Goal: Information Seeking & Learning: Find specific fact

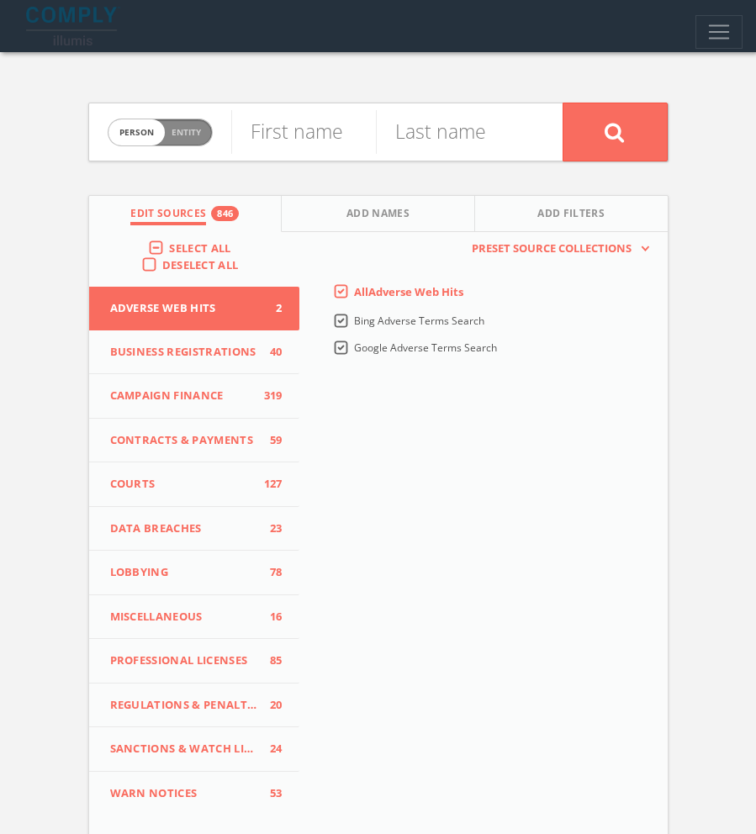
click at [176, 137] on span "Entity" at bounding box center [186, 132] width 29 height 13
checkbox input "true"
click at [419, 139] on input "text" at bounding box center [396, 132] width 331 height 44
paste input "The Association Automobile Owners of America"
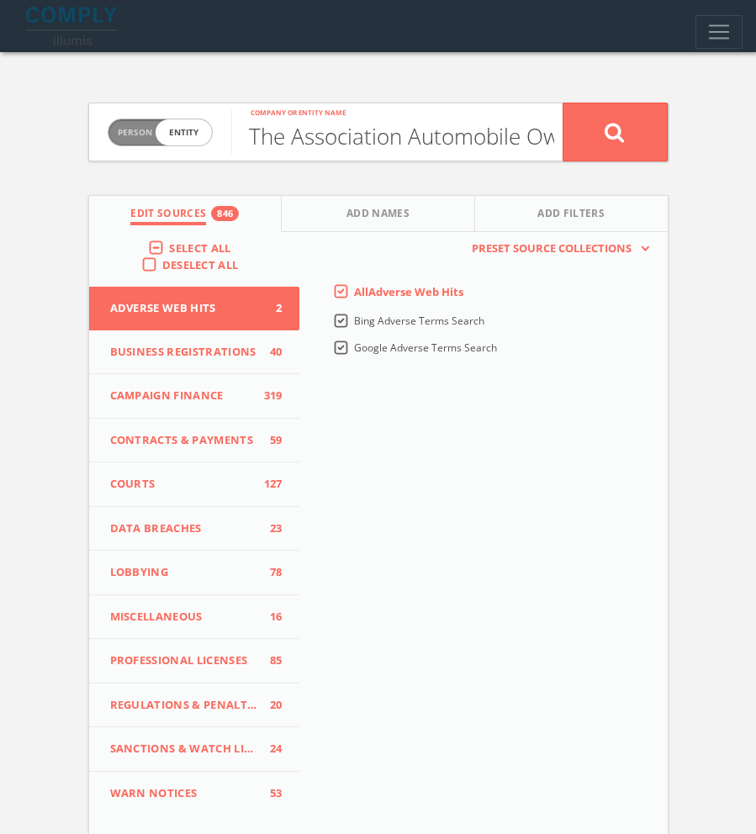
scroll to position [0, 160]
type input "The Association Automobile Owners of America"
click at [633, 132] on button at bounding box center [615, 132] width 105 height 59
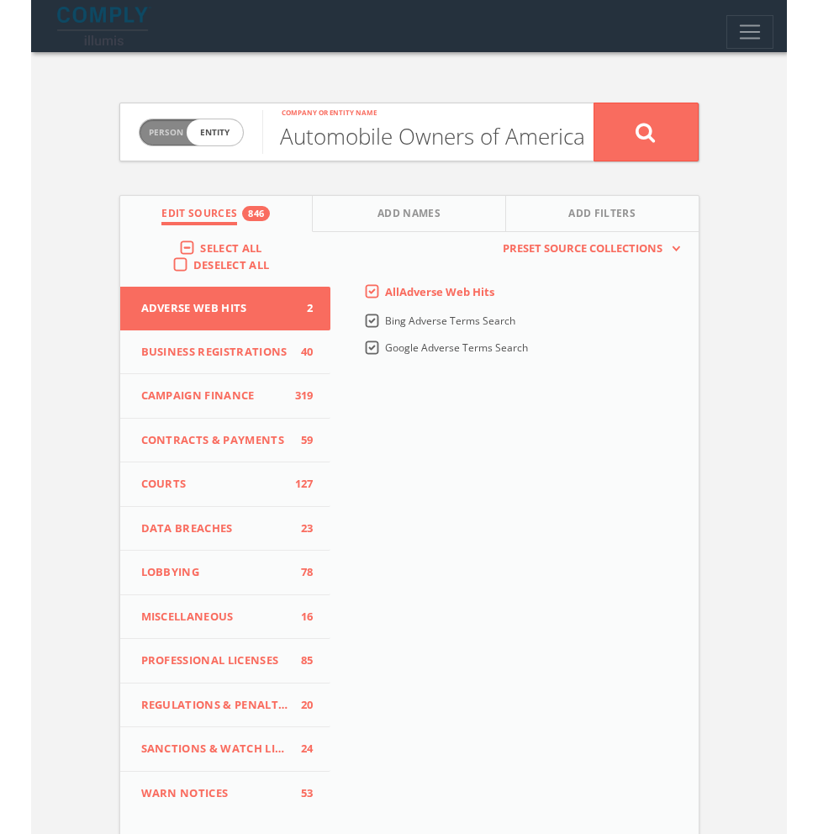
scroll to position [0, 0]
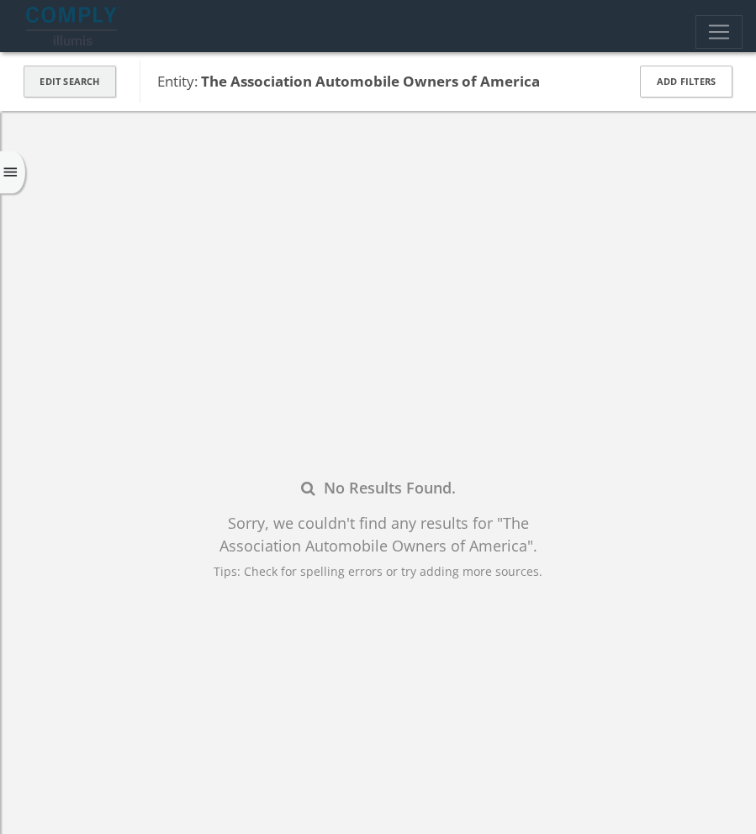
click at [66, 82] on button "Edit Search" at bounding box center [70, 82] width 93 height 33
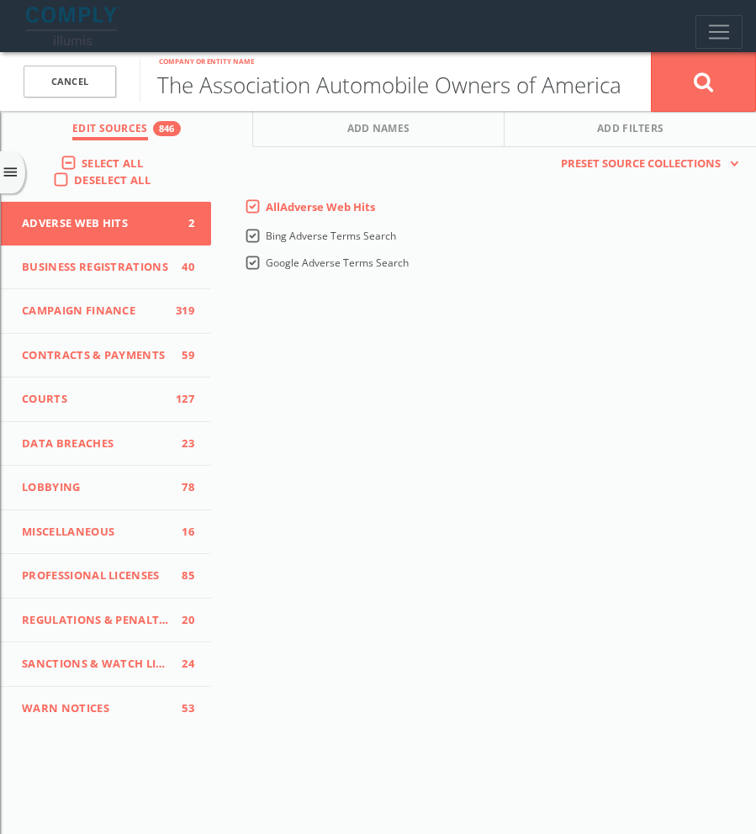
click at [315, 85] on input "The Association Automobile Owners of America" at bounding box center [395, 81] width 511 height 44
paste input "of"
type input "The Association of Automobile Owners of America"
click at [704, 86] on icon at bounding box center [704, 81] width 20 height 21
